Goal: Task Accomplishment & Management: Use online tool/utility

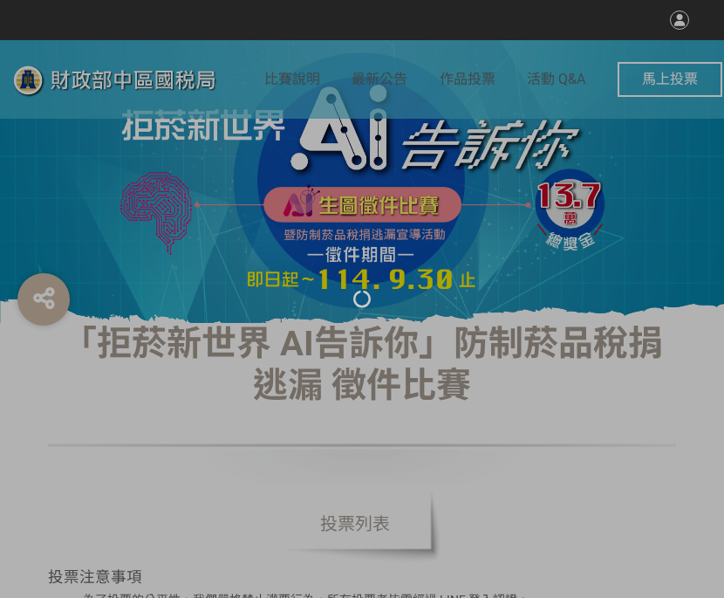
select select "vote"
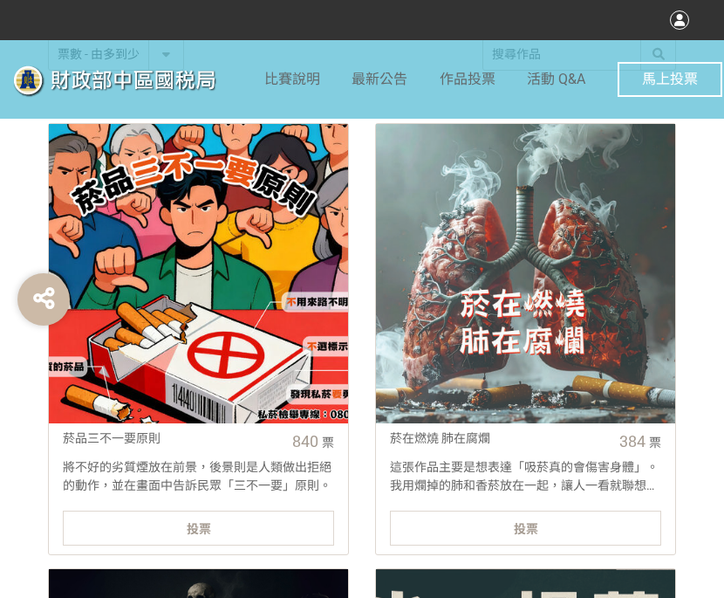
scroll to position [698, 0]
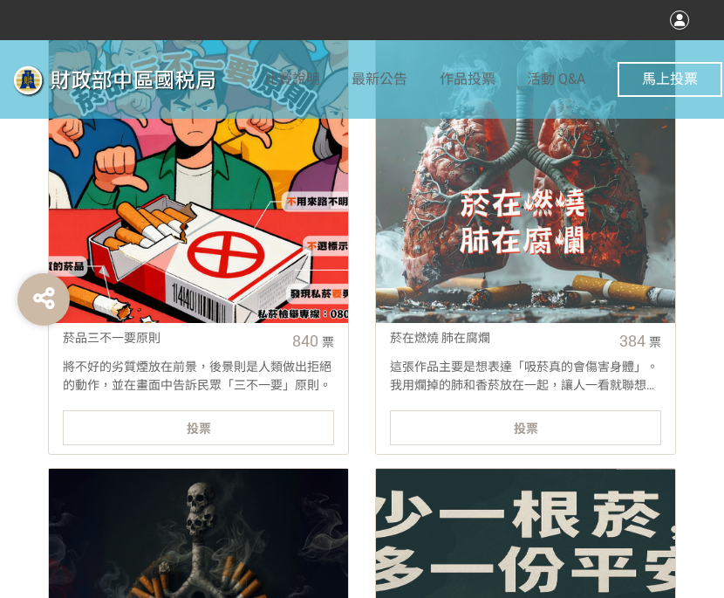
click at [197, 422] on span "投票" at bounding box center [199, 429] width 24 height 14
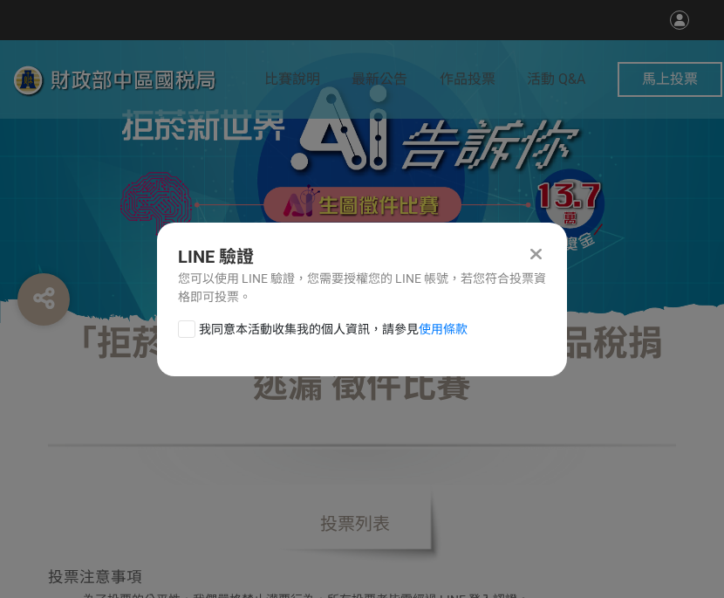
scroll to position [0, 0]
click at [185, 332] on div at bounding box center [186, 328] width 17 height 17
checkbox input "true"
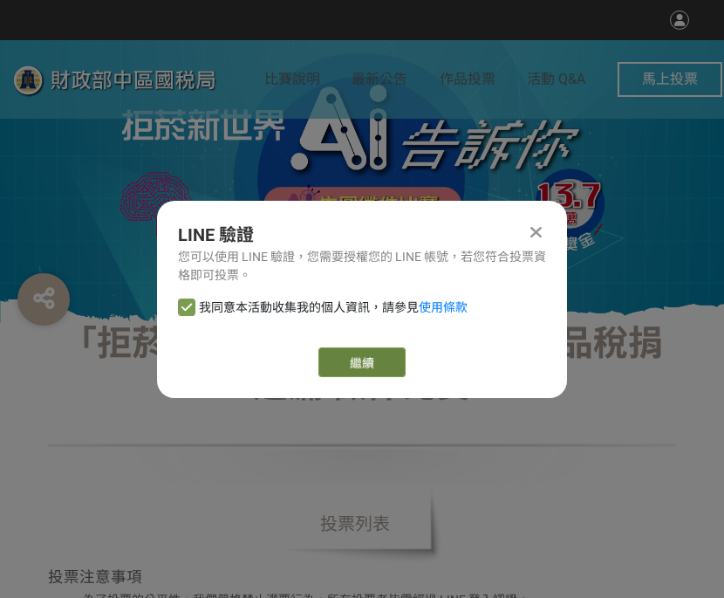
click at [381, 353] on link "繼續" at bounding box center [362, 362] width 87 height 30
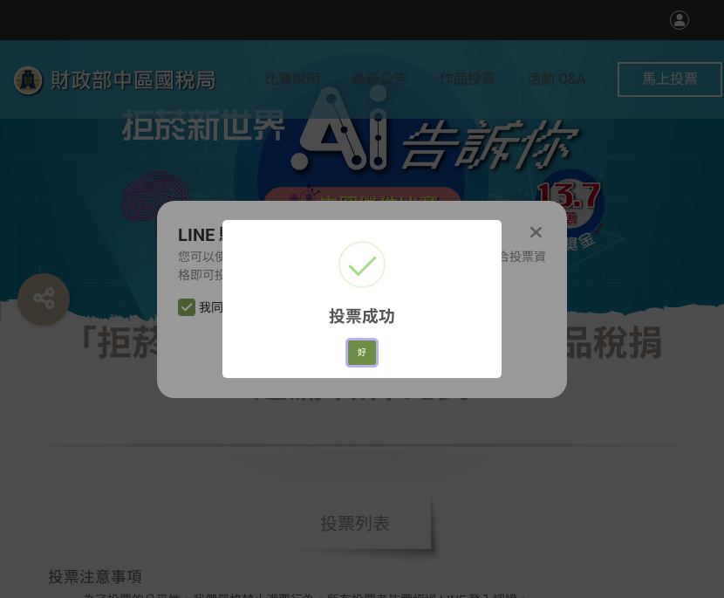
click at [362, 348] on button "好" at bounding box center [362, 352] width 28 height 24
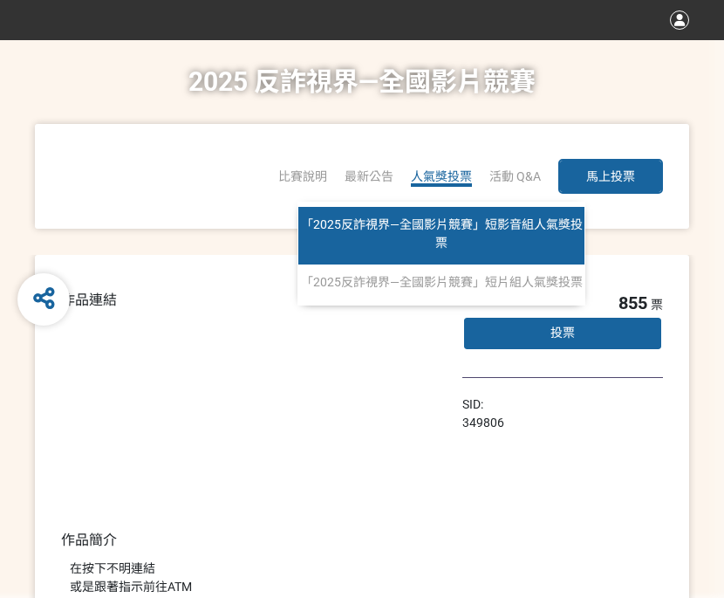
click at [427, 219] on span "「2025反詐視界—全國影片競賽」短影音組人氣獎投票" at bounding box center [442, 233] width 282 height 32
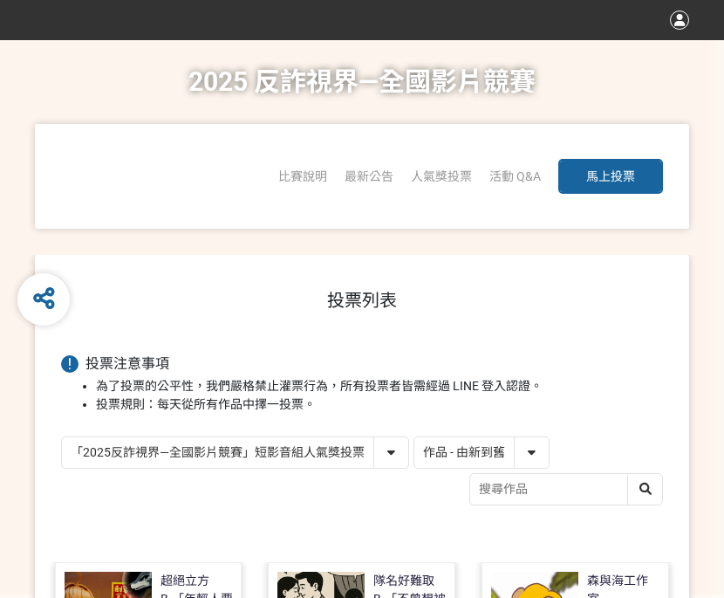
scroll to position [175, 0]
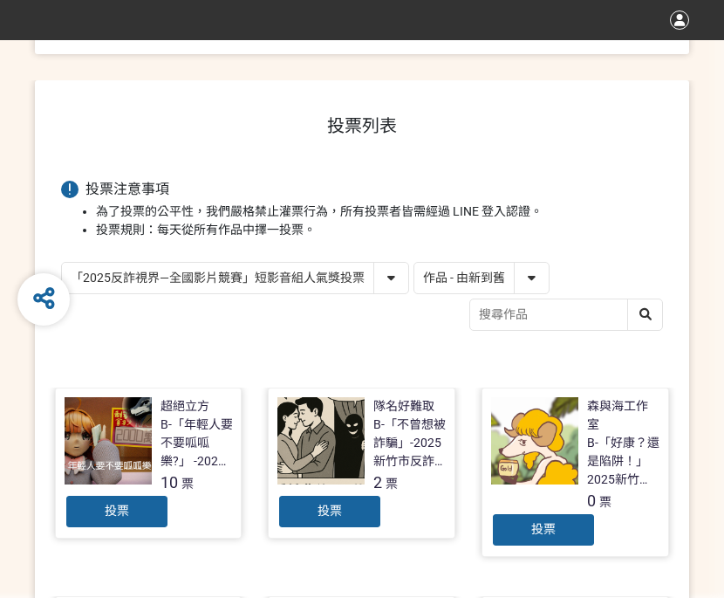
drag, startPoint x: 505, startPoint y: 275, endPoint x: 500, endPoint y: 291, distance: 17.4
click at [505, 275] on select "作品 - 由新到舊 作品 - 由舊到新 票數 - 由多到少 票數 - 由少到多" at bounding box center [482, 278] width 134 height 31
select select "vote"
click at [415, 263] on select "作品 - 由新到舊 作品 - 由舊到新 票數 - 由多到少 票數 - 由少到多" at bounding box center [482, 278] width 134 height 31
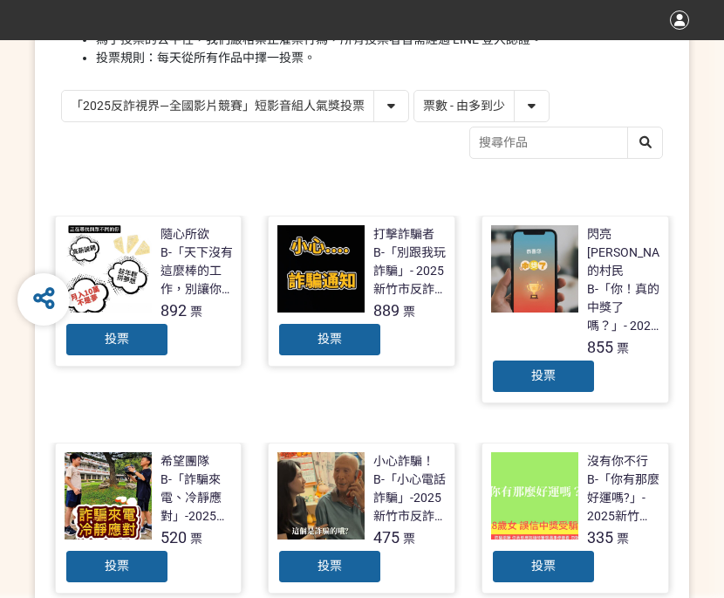
scroll to position [349, 0]
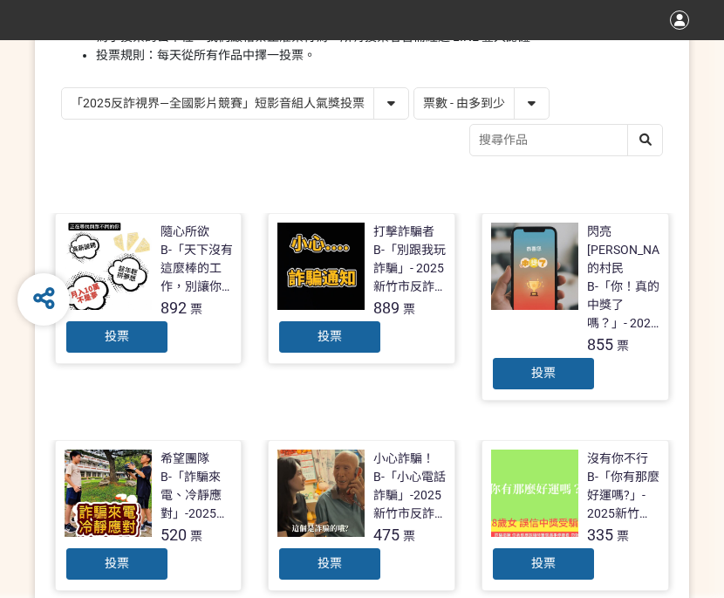
click at [161, 340] on div "投票" at bounding box center [117, 336] width 105 height 35
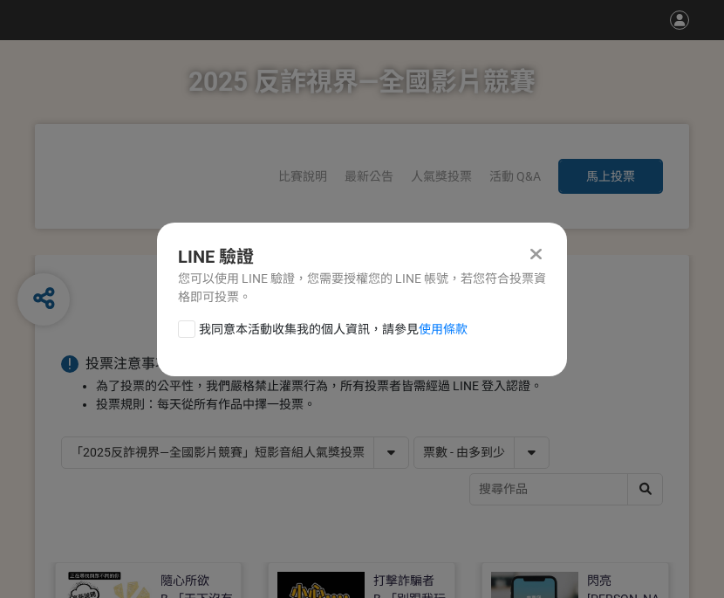
click at [189, 331] on div at bounding box center [186, 328] width 17 height 17
checkbox input "true"
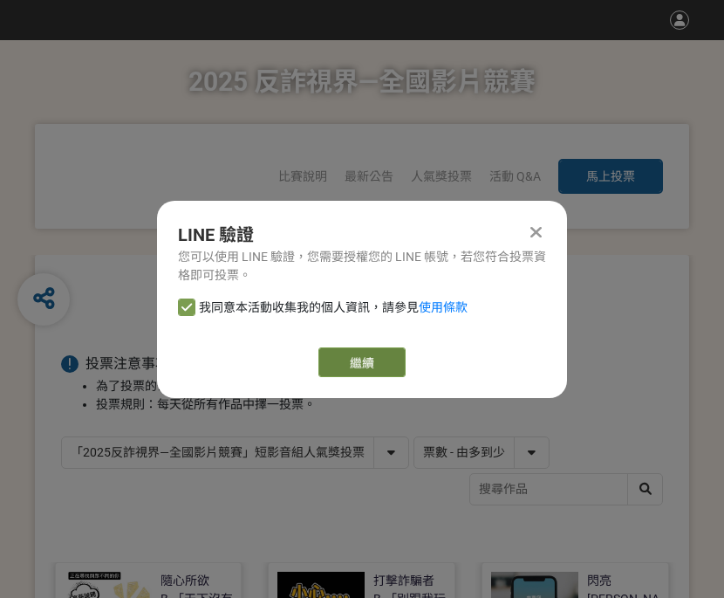
click at [364, 358] on link "繼續" at bounding box center [362, 362] width 87 height 30
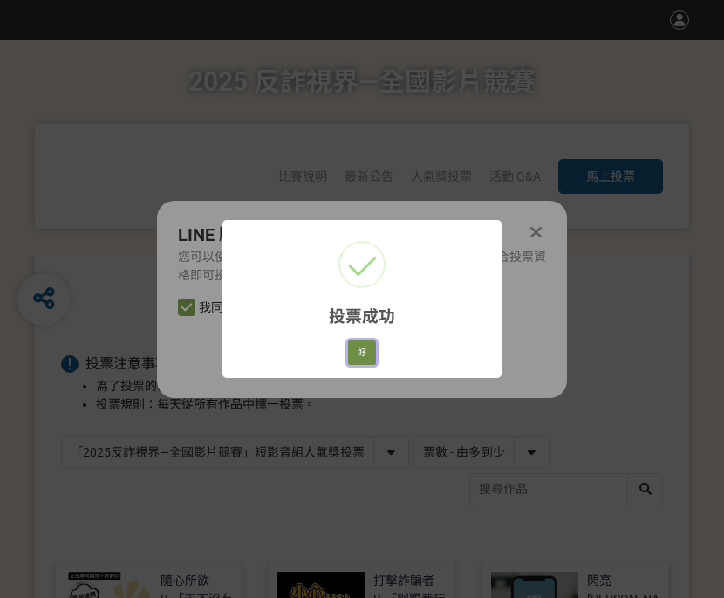
click at [364, 355] on button "好" at bounding box center [362, 352] width 28 height 24
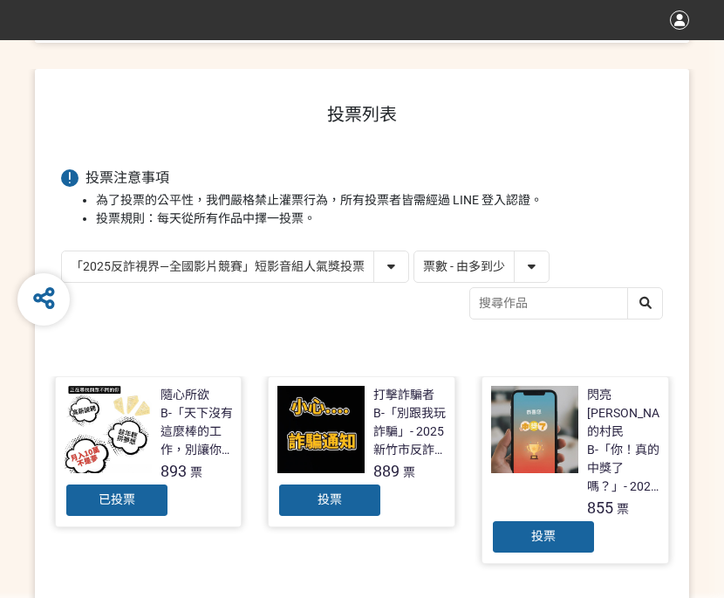
scroll to position [249, 0]
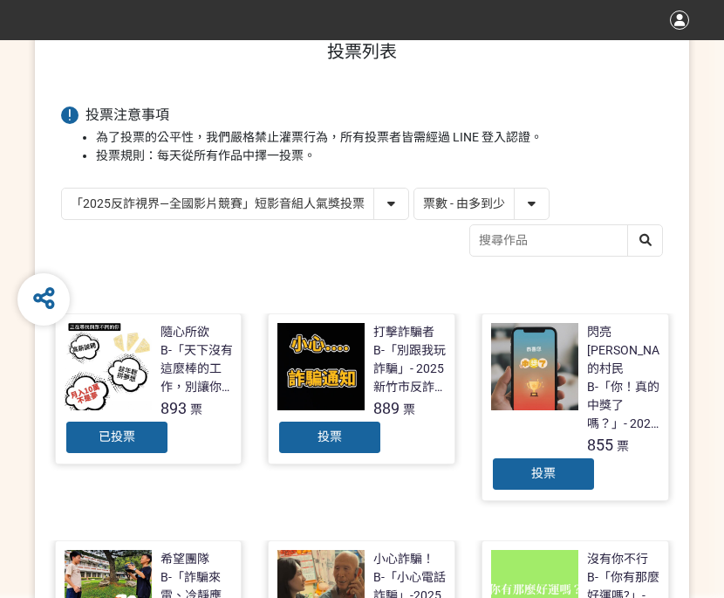
click at [367, 205] on select "「2025反詐視界—全國影片競賽」短影音組人氣獎投票 「2025反詐視界—全國影片競賽」短片組人氣獎投票" at bounding box center [235, 204] width 346 height 31
select select "13146"
click at [62, 189] on select "「2025反詐視界—全國影片競賽」短影音組人氣獎投票 「2025反詐視界—全國影片競賽」短片組人氣獎投票" at bounding box center [235, 204] width 346 height 31
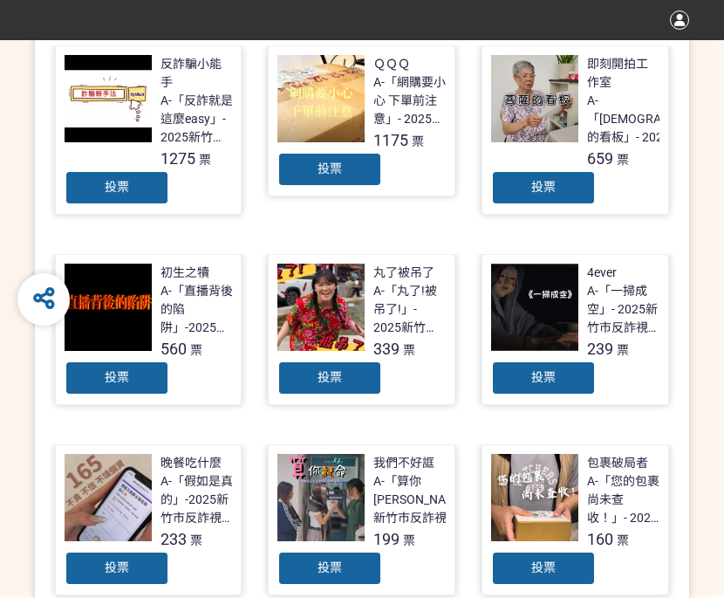
scroll to position [524, 0]
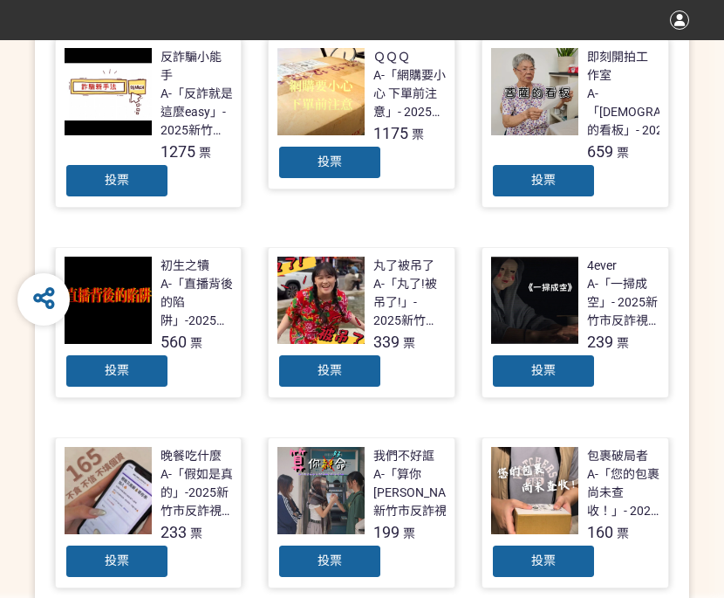
click at [109, 183] on span "投票" at bounding box center [117, 180] width 24 height 14
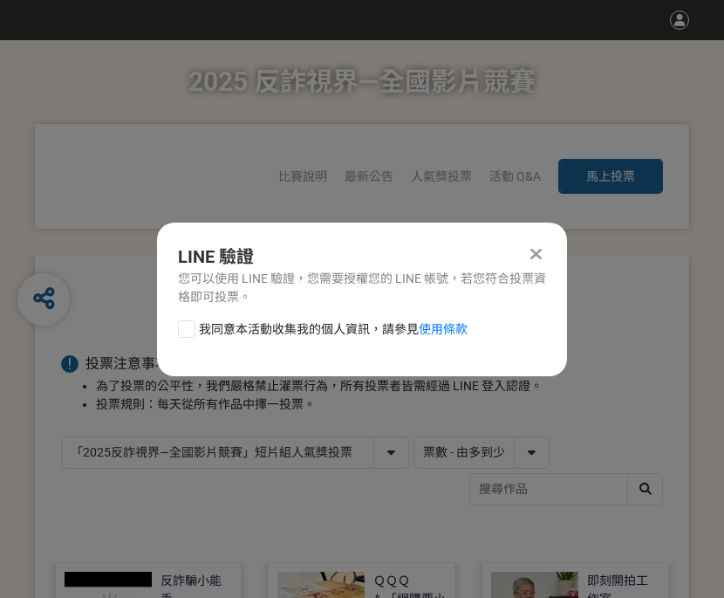
scroll to position [0, 0]
click at [189, 322] on div at bounding box center [186, 328] width 17 height 17
checkbox input "true"
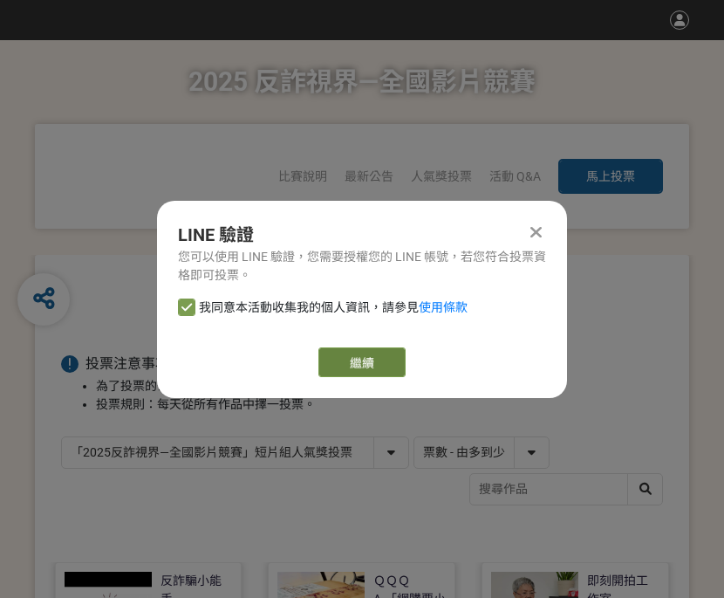
click at [374, 376] on link "繼續" at bounding box center [362, 362] width 87 height 30
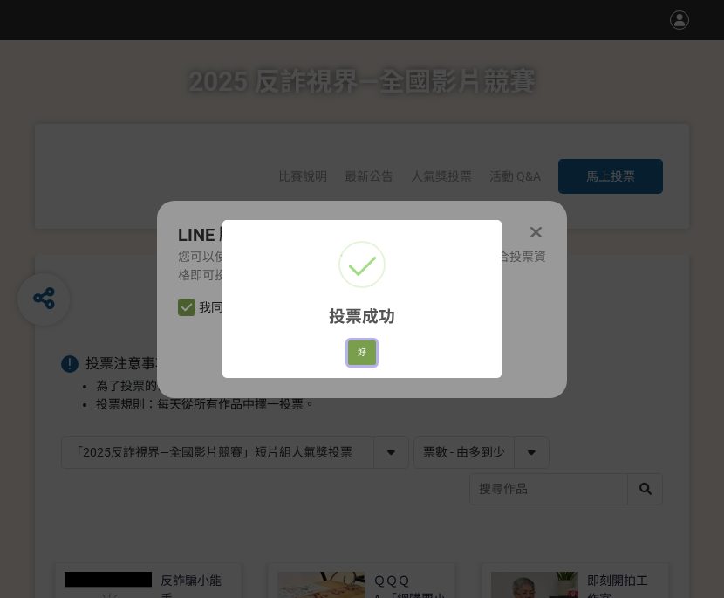
drag, startPoint x: 355, startPoint y: 344, endPoint x: 424, endPoint y: 339, distance: 69.1
click at [355, 344] on button "好" at bounding box center [362, 352] width 28 height 24
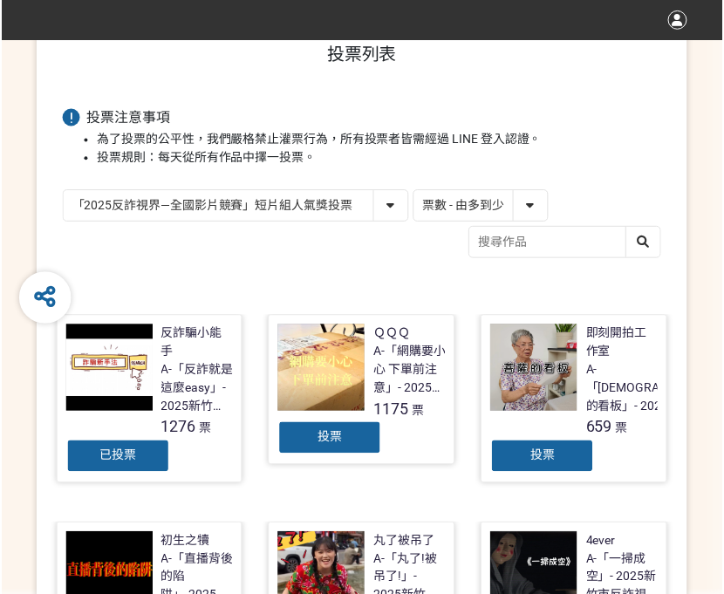
scroll to position [300, 0]
